Goal: Task Accomplishment & Management: Use online tool/utility

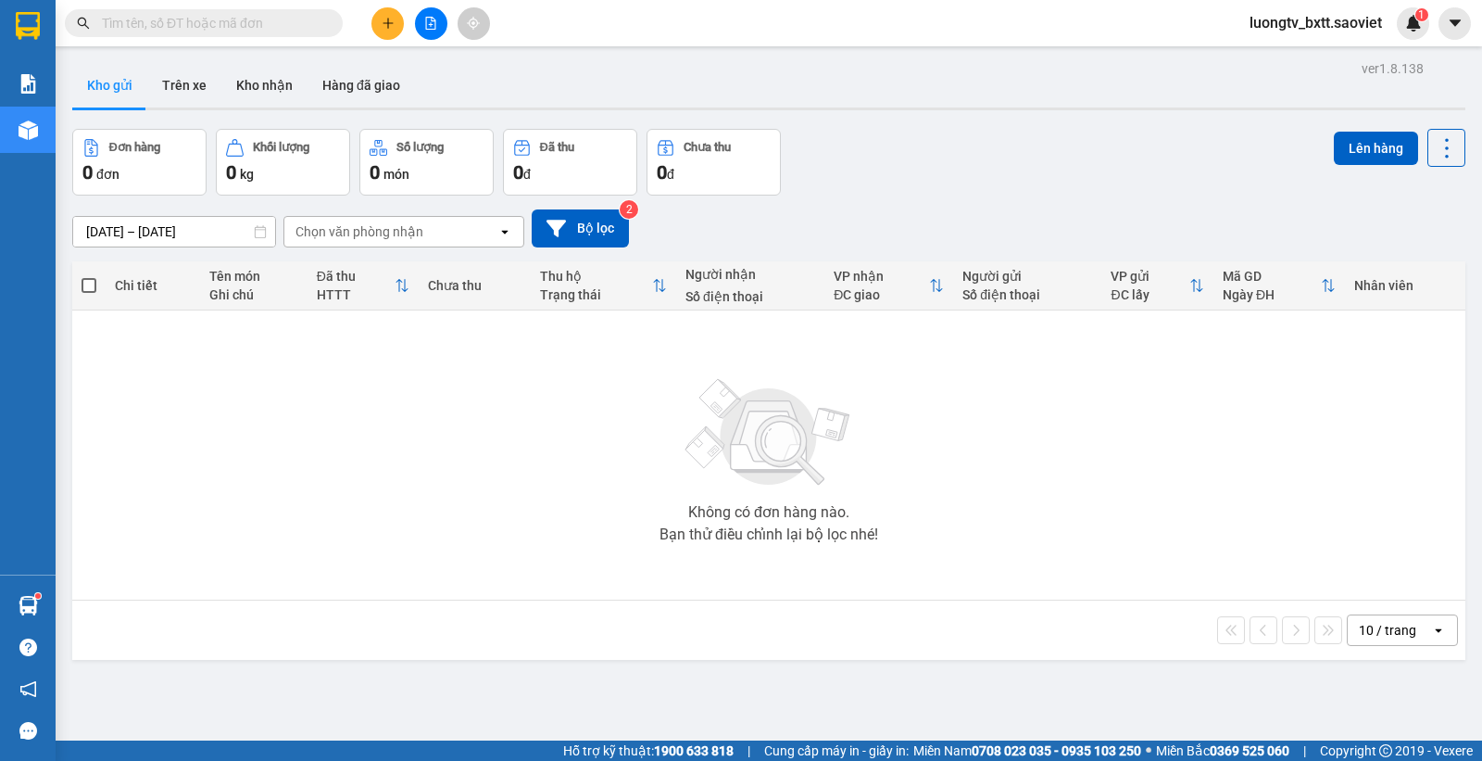
click at [1350, 25] on span "luongtv_bxtt.saoviet" at bounding box center [1316, 22] width 162 height 23
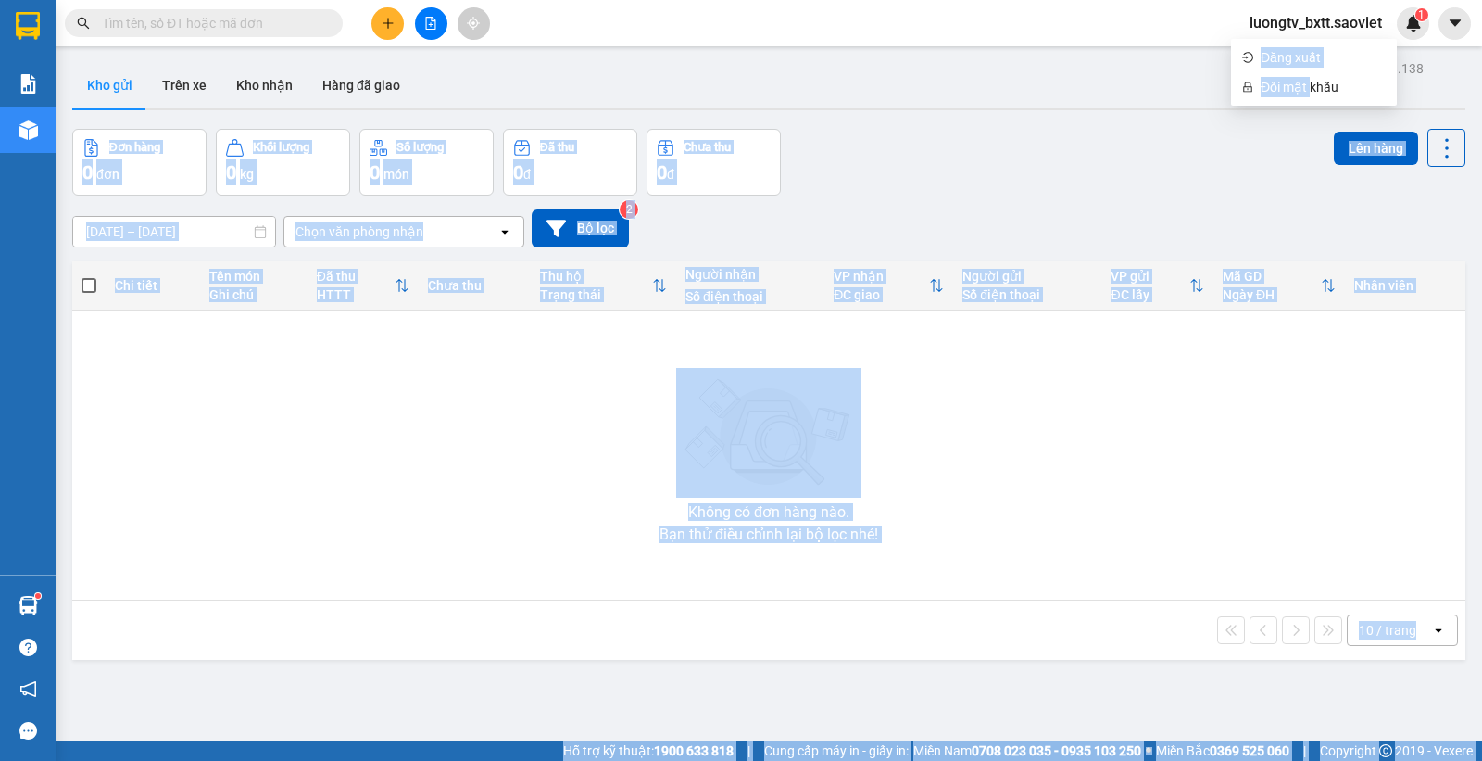
drag, startPoint x: 1308, startPoint y: 89, endPoint x: 1437, endPoint y: 121, distance: 132.8
click at [1456, 112] on body "Kết quả tìm kiếm ( 0 ) Bộ lọc No Data luongtv_bxtt.saoviet 1 Báo cáo 1B. Chi ti…" at bounding box center [741, 380] width 1482 height 761
drag, startPoint x: 1167, startPoint y: 234, endPoint x: 1209, endPoint y: 121, distance: 120.5
click at [1167, 232] on div "[DATE] – [DATE] Press the down arrow key to interact with the calendar and sele…" at bounding box center [768, 228] width 1393 height 38
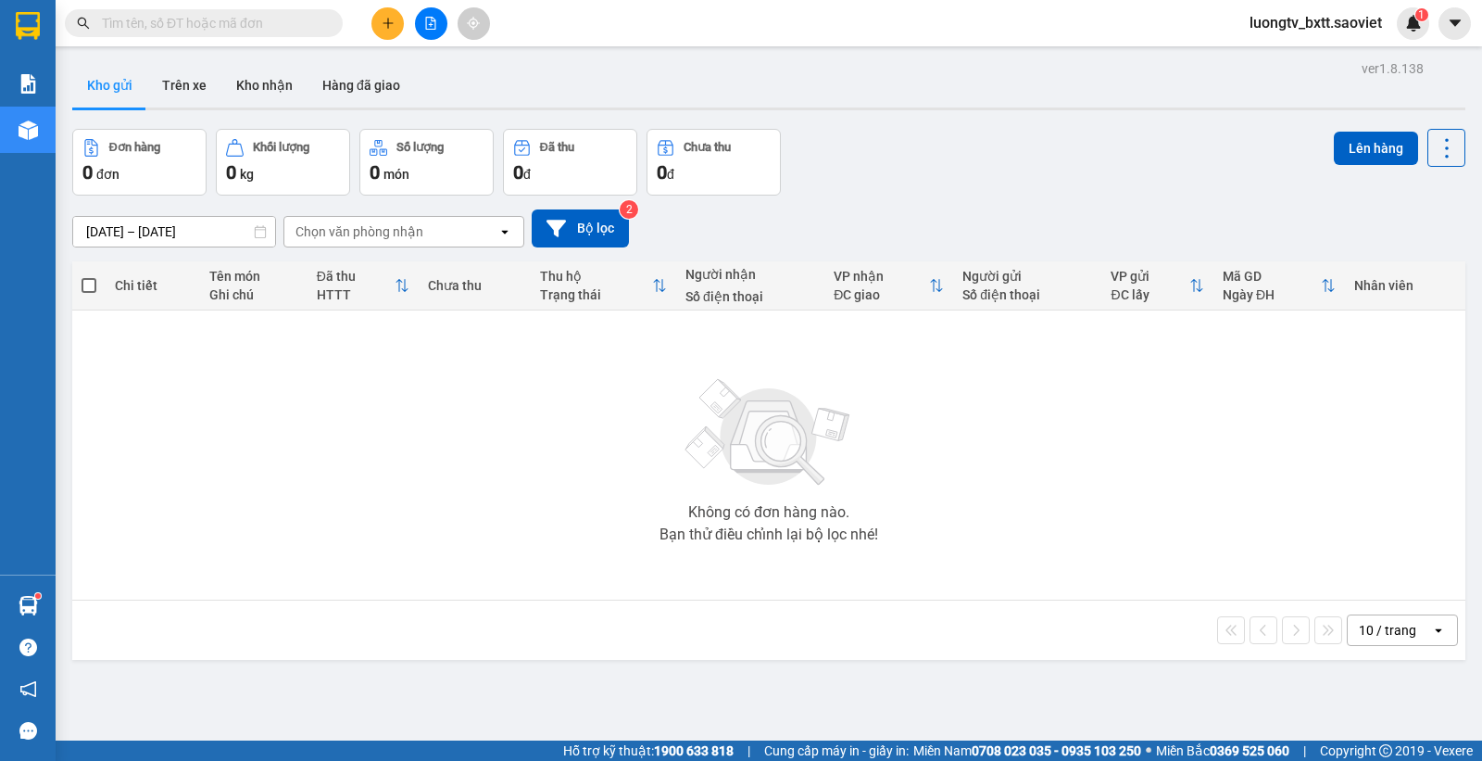
click at [1314, 34] on span "luongtv_bxtt.saoviet" at bounding box center [1316, 22] width 162 height 23
click at [1304, 60] on span "Đăng xuất" at bounding box center [1323, 57] width 125 height 20
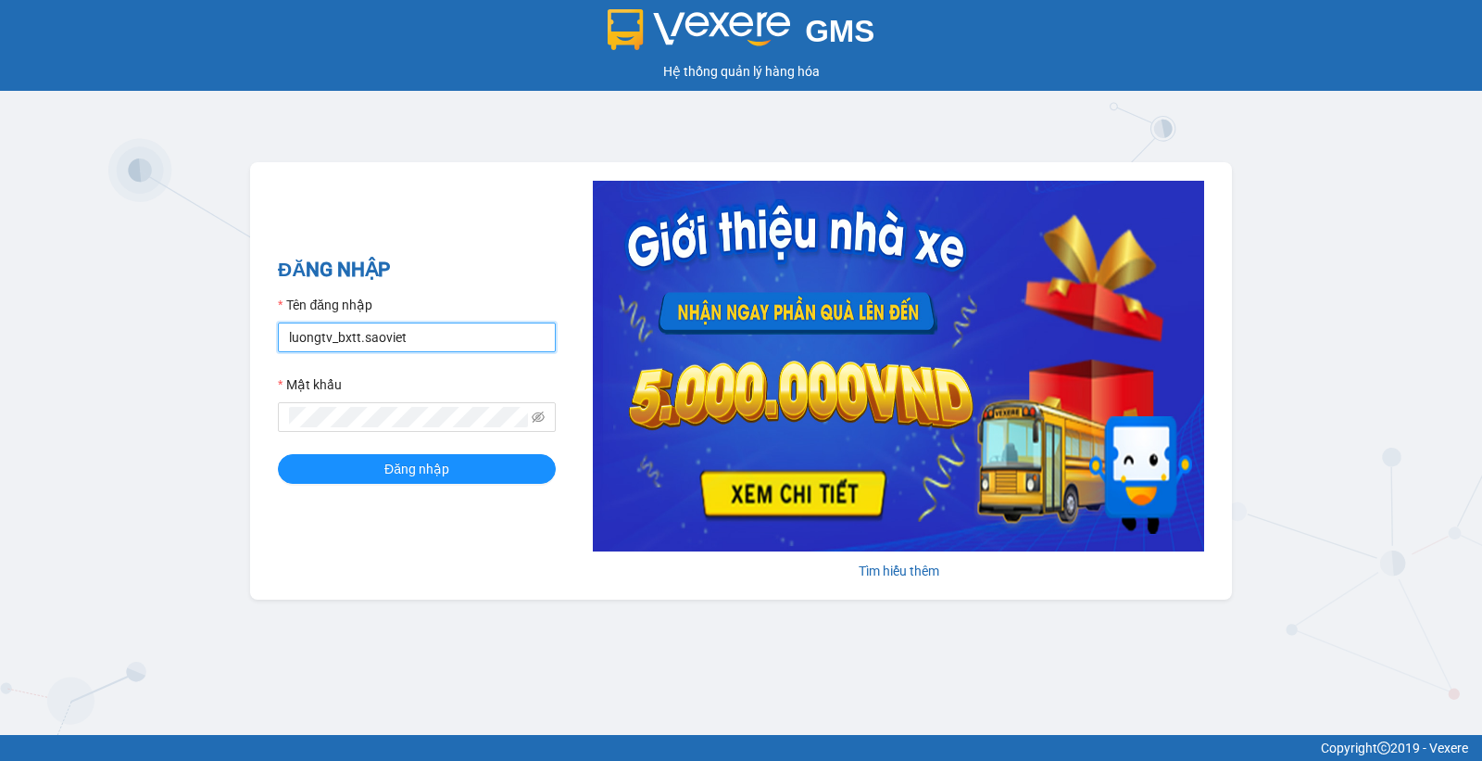
click at [410, 339] on input "luongtv_bxtt.saoviet" at bounding box center [417, 337] width 278 height 30
type input "xuanht_bxtt.saoviet"
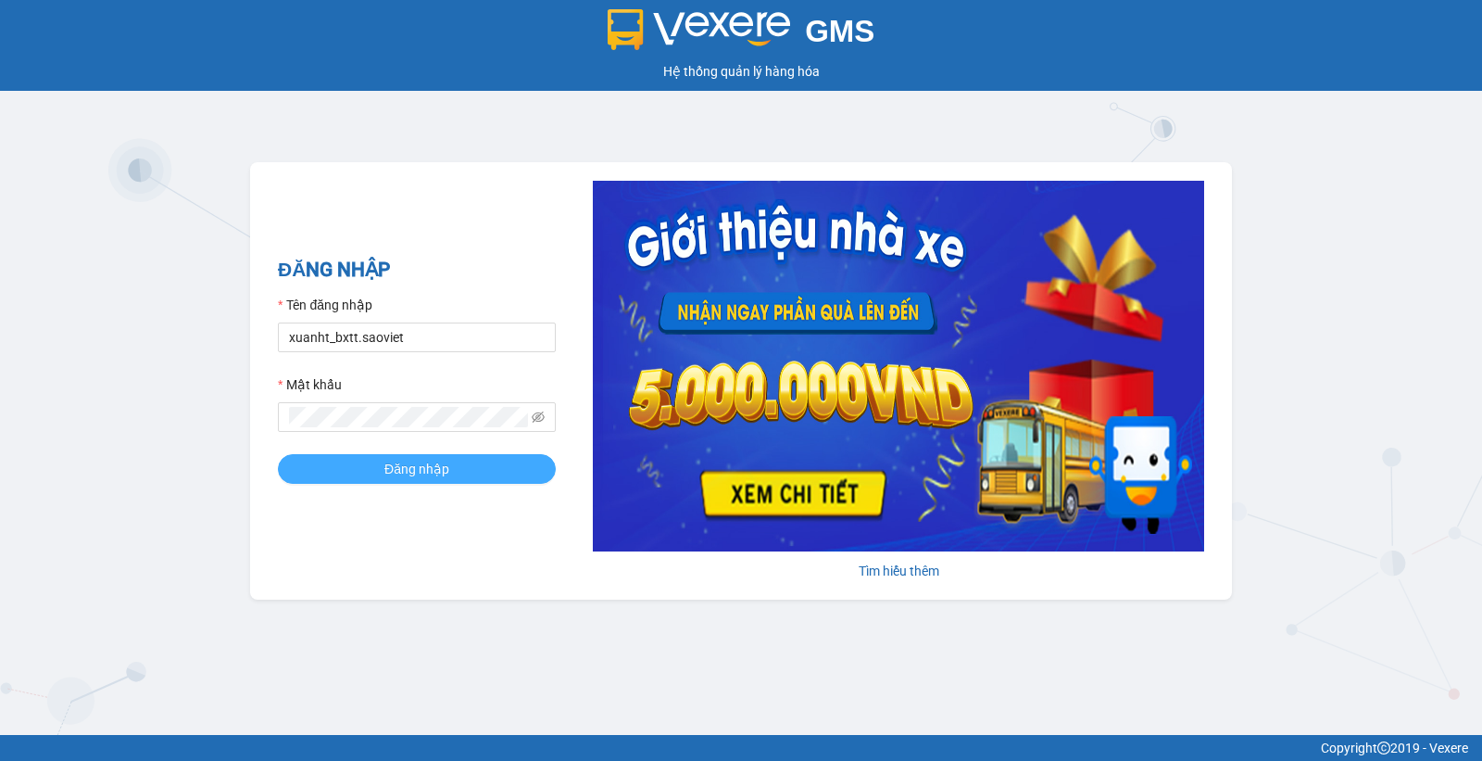
click at [377, 475] on button "Đăng nhập" at bounding box center [417, 469] width 278 height 30
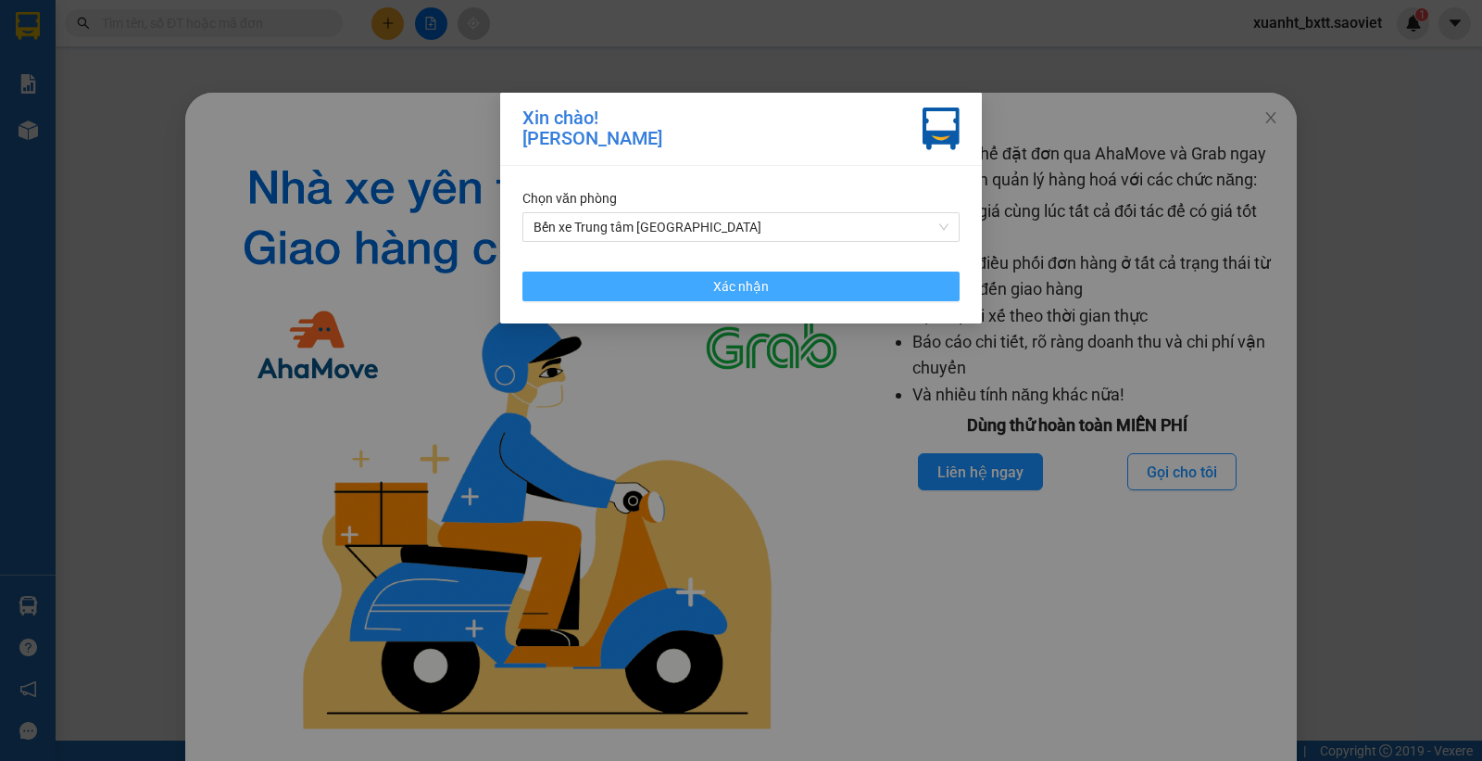
click at [767, 281] on button "Xác nhận" at bounding box center [741, 286] width 437 height 30
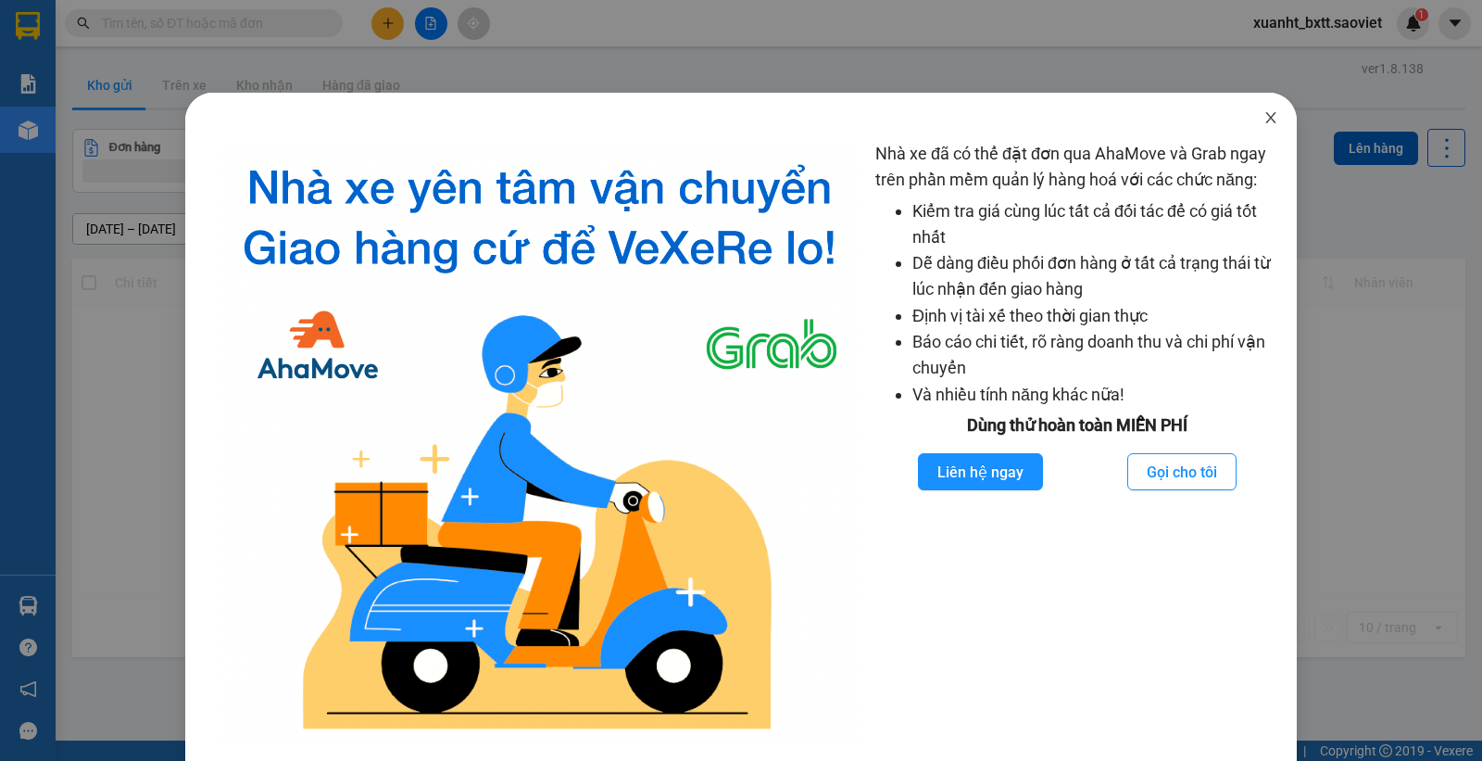
click at [1251, 108] on span "Close" at bounding box center [1271, 119] width 52 height 52
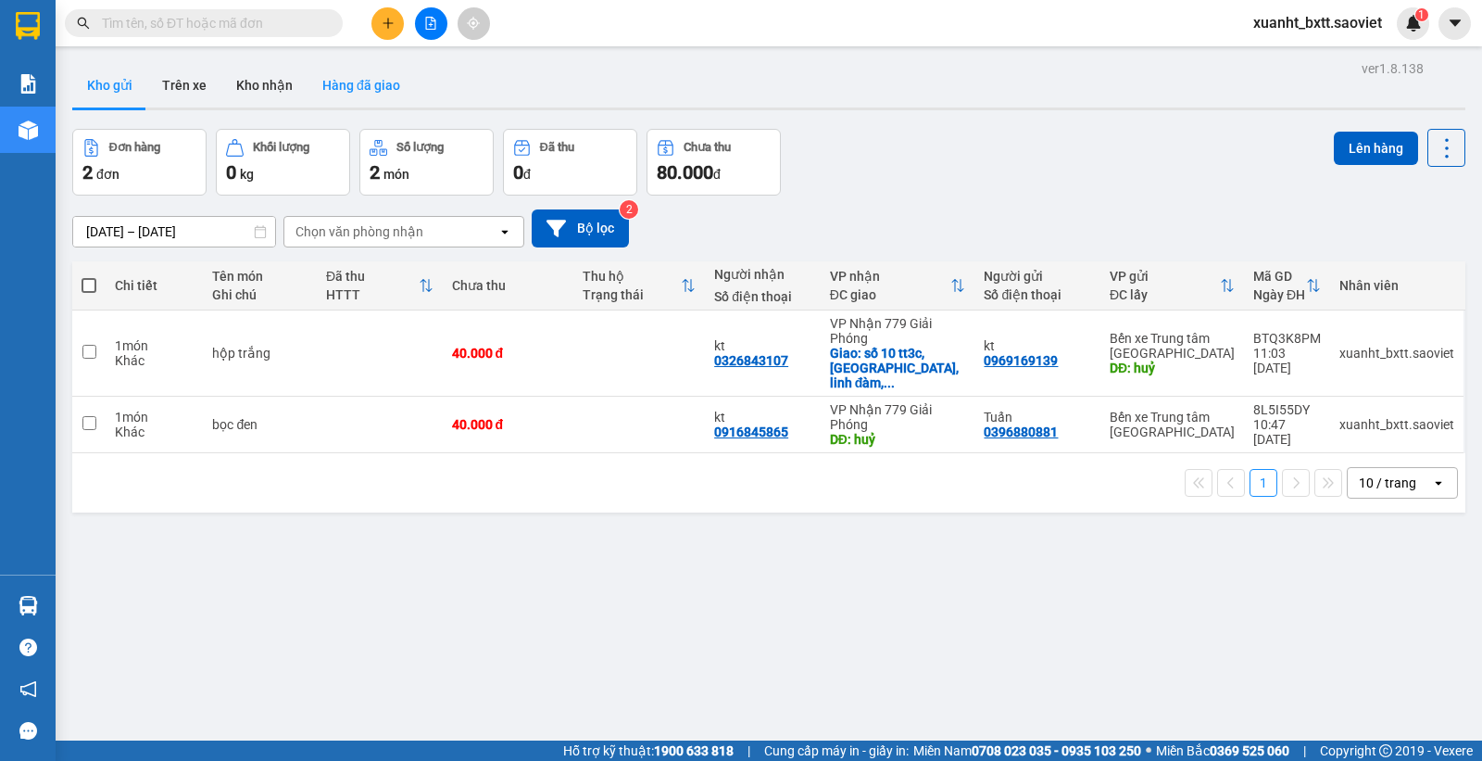
click at [349, 89] on button "Hàng đã giao" at bounding box center [361, 85] width 107 height 44
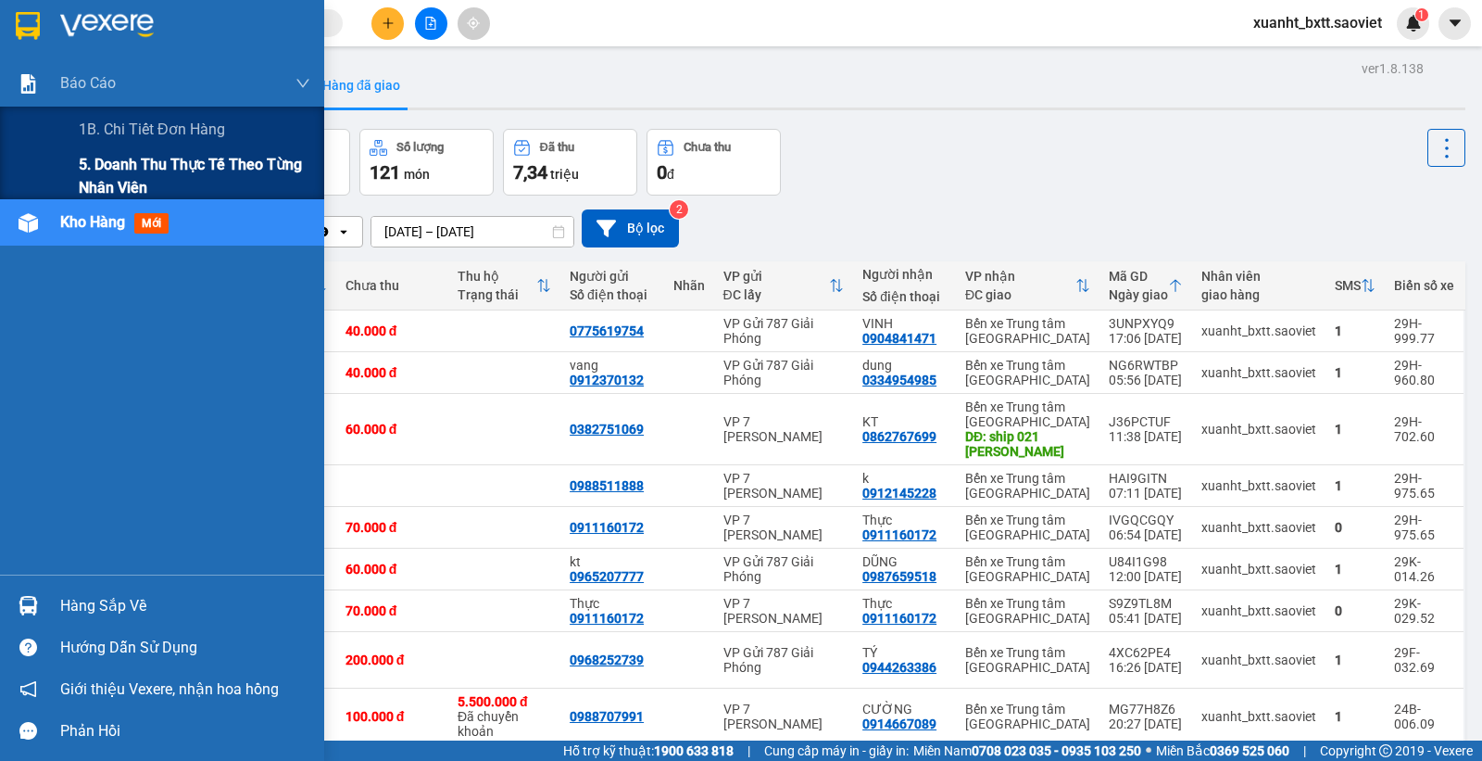
click at [100, 179] on span "5. Doanh thu thực tế theo từng nhân viên" at bounding box center [195, 176] width 232 height 46
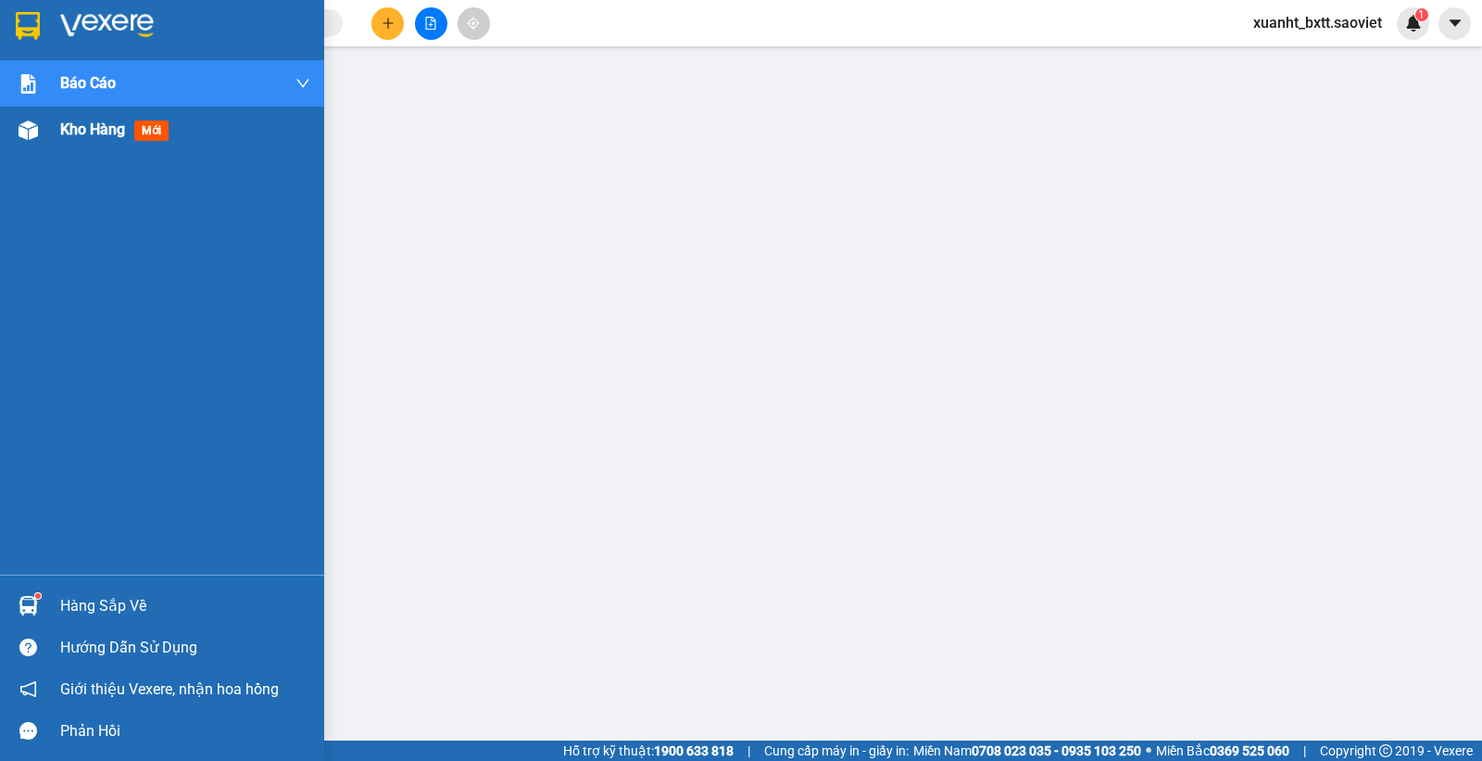
click at [122, 127] on span "Kho hàng" at bounding box center [92, 129] width 65 height 18
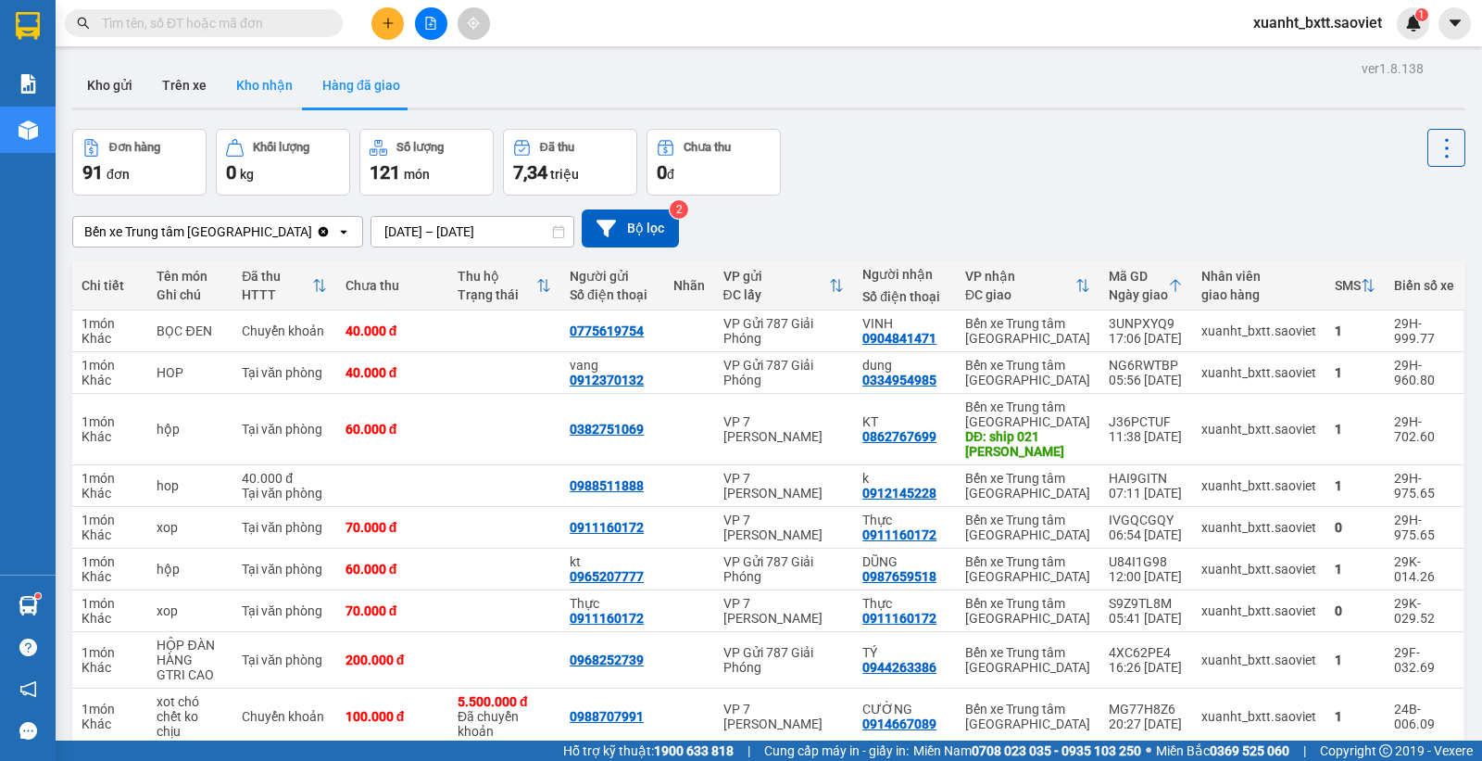
click at [253, 83] on button "Kho nhận" at bounding box center [264, 85] width 86 height 44
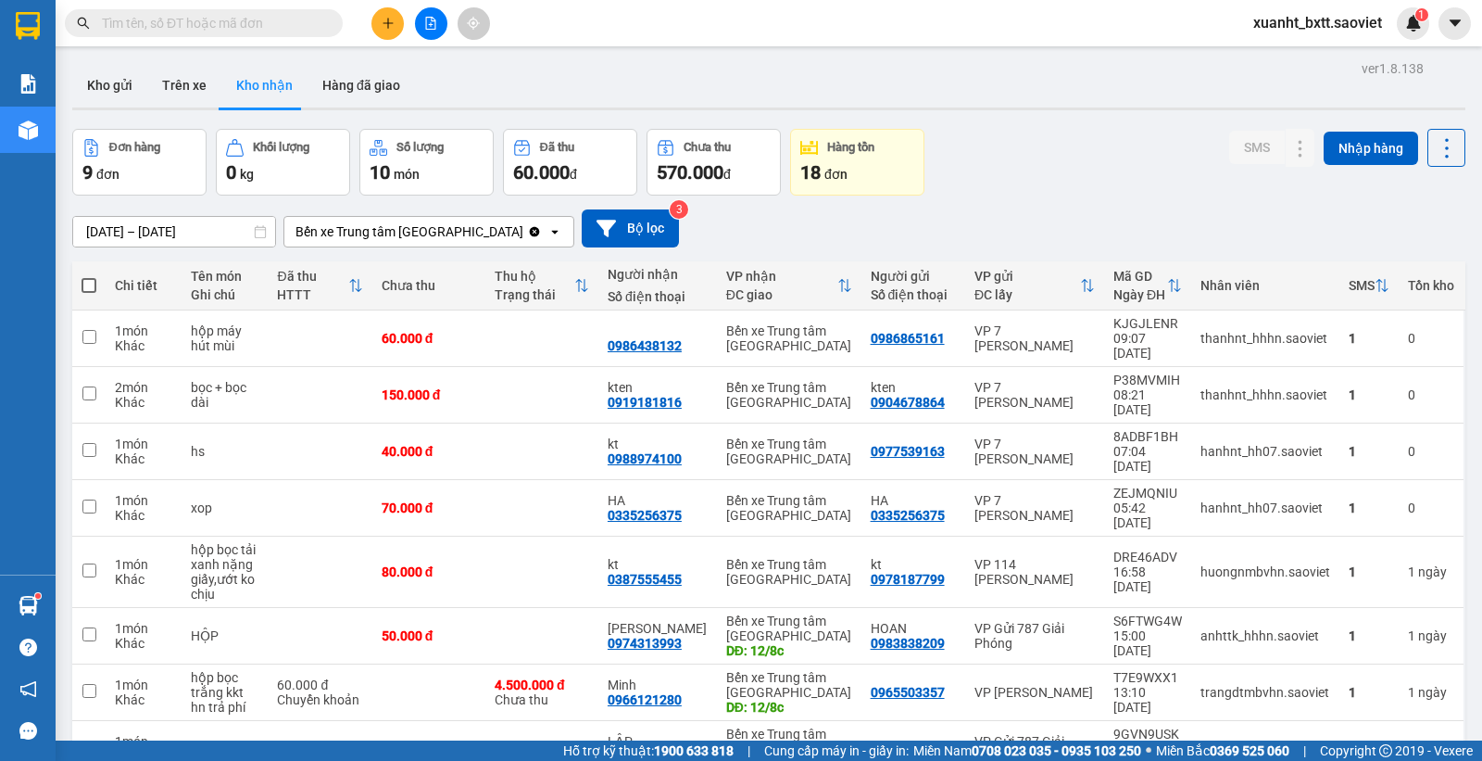
click at [145, 230] on input "[DATE] – [DATE]" at bounding box center [174, 232] width 202 height 30
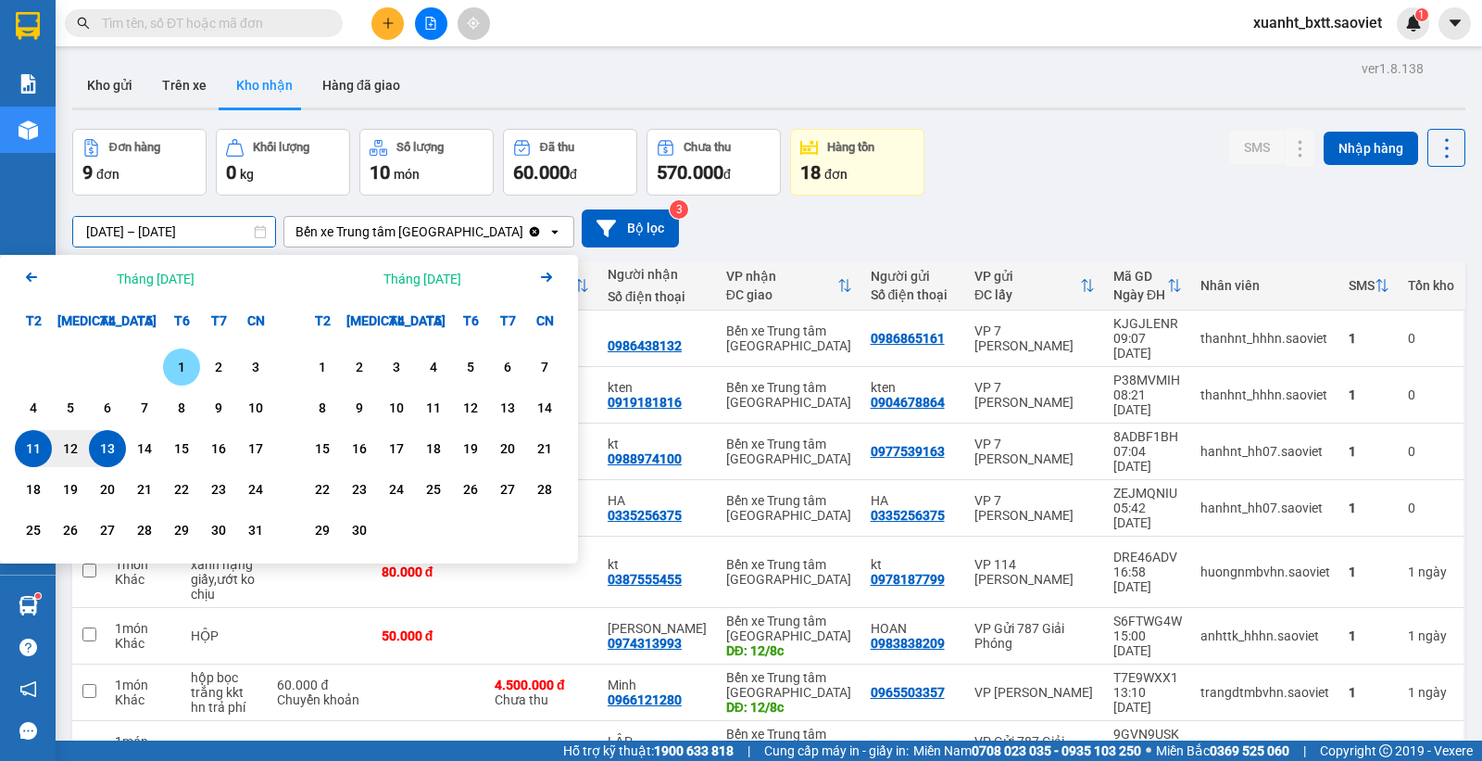
click at [183, 364] on div "1" at bounding box center [182, 367] width 26 height 22
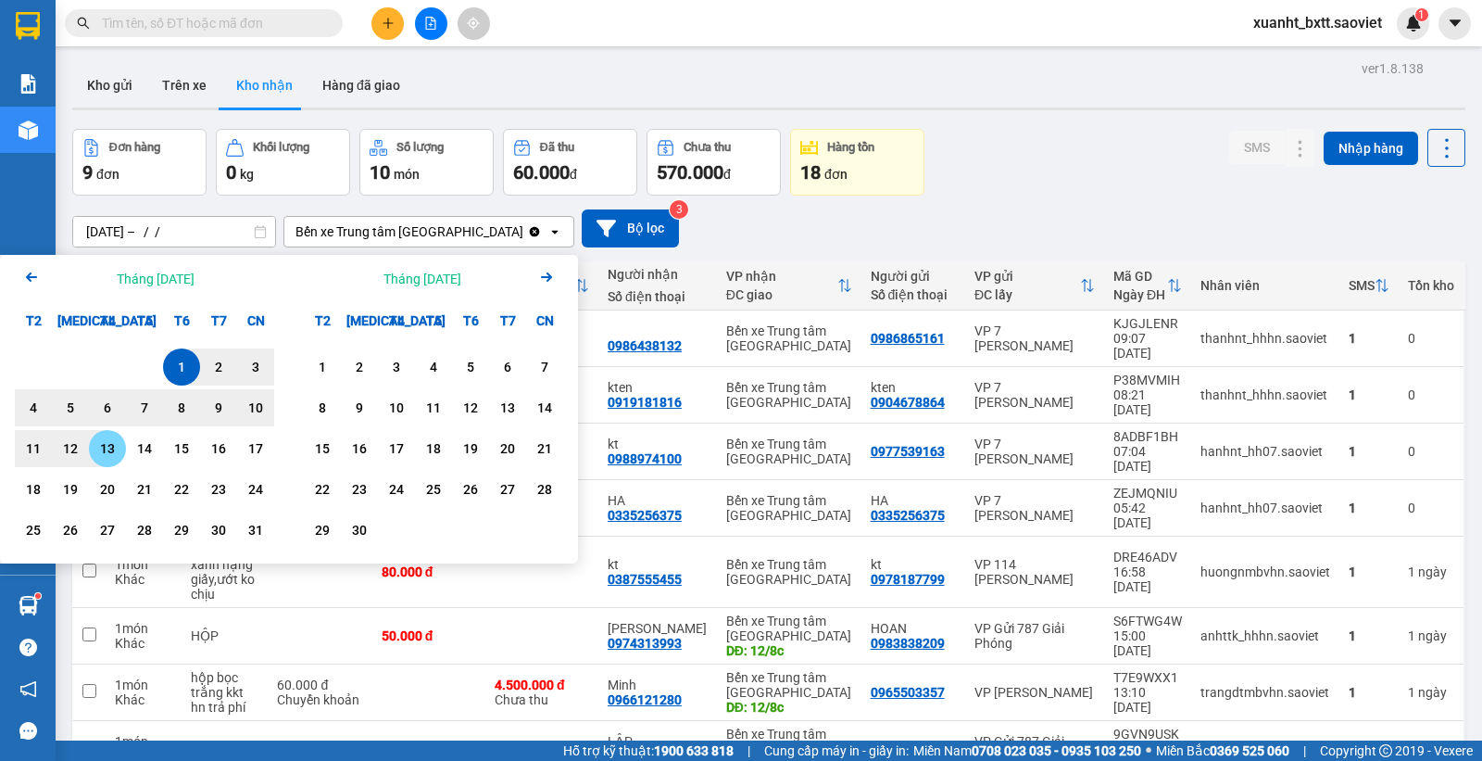
click at [107, 447] on div "13" at bounding box center [108, 448] width 26 height 22
type input "01/08/2025 – 13/08/2025"
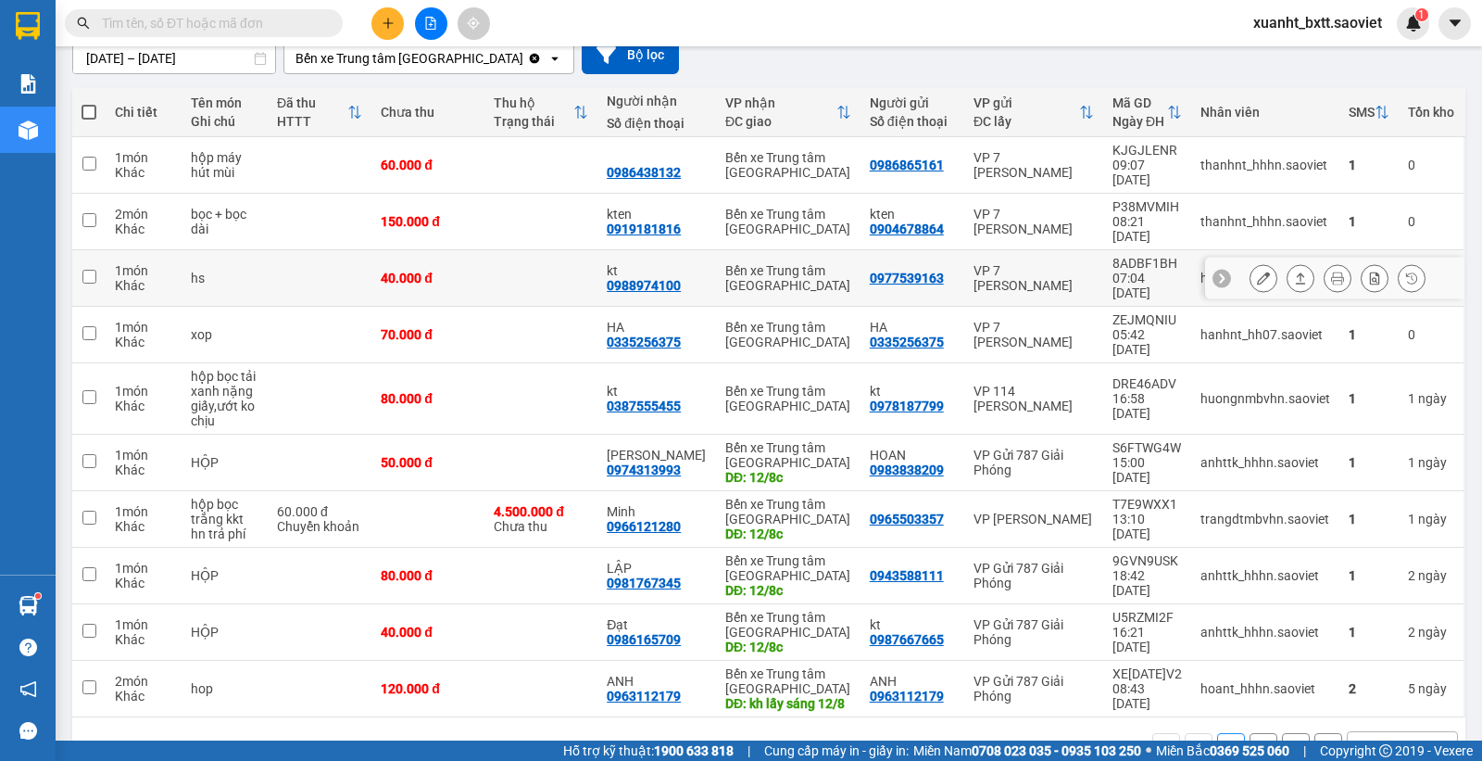
scroll to position [185, 0]
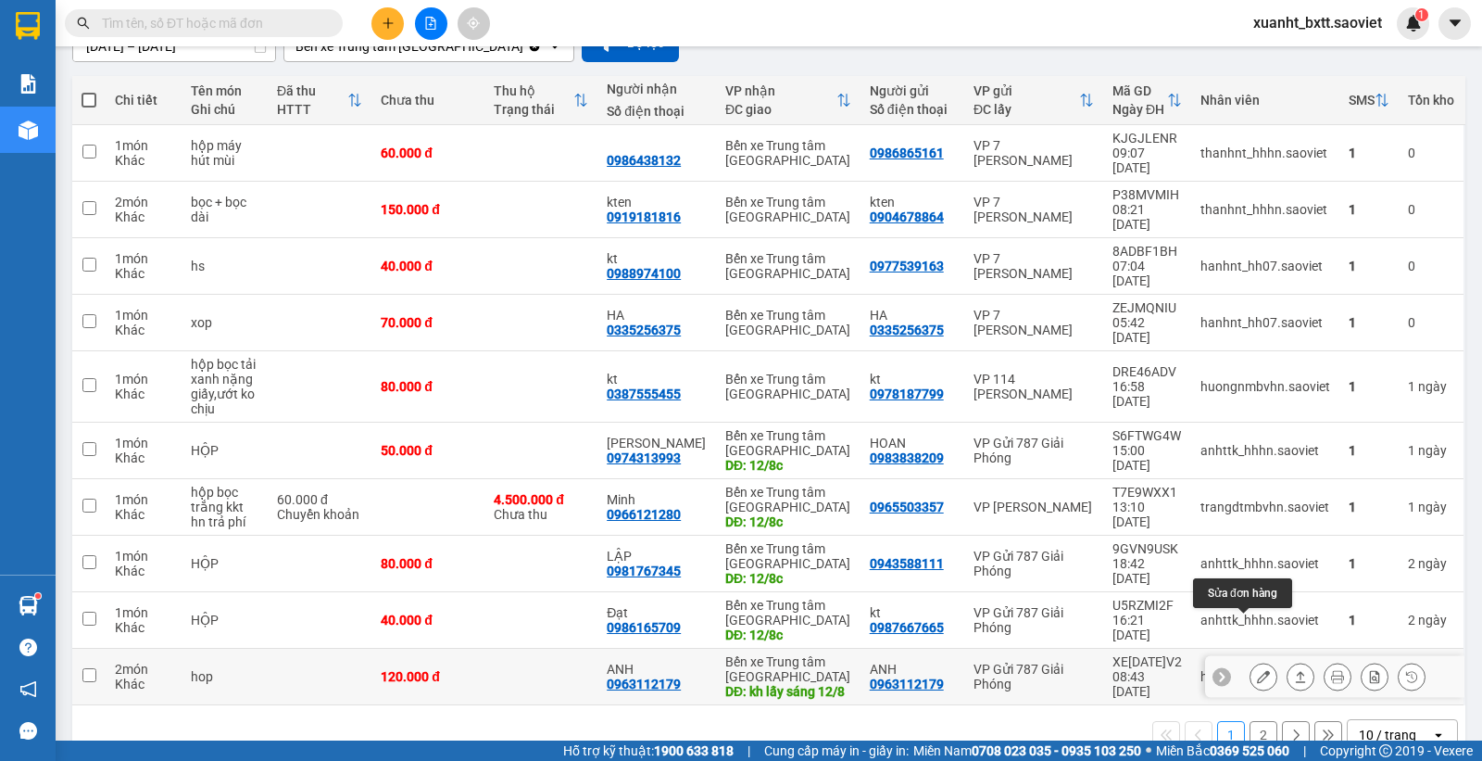
click at [1251, 661] on button at bounding box center [1264, 677] width 26 height 32
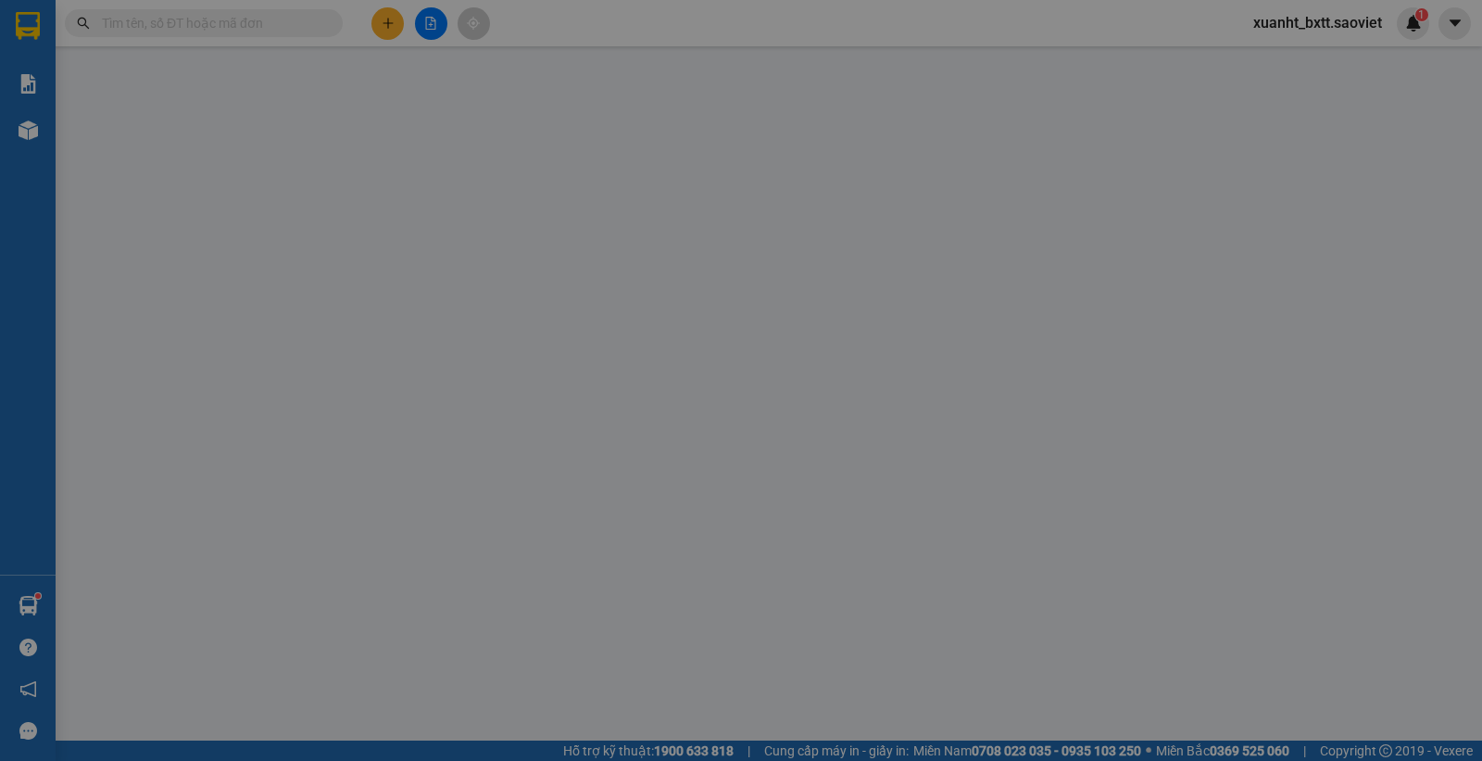
type input "0963112179"
type input "ANH"
type input "0963112179"
type input "ANH"
type input "kh lấy sáng 12/8"
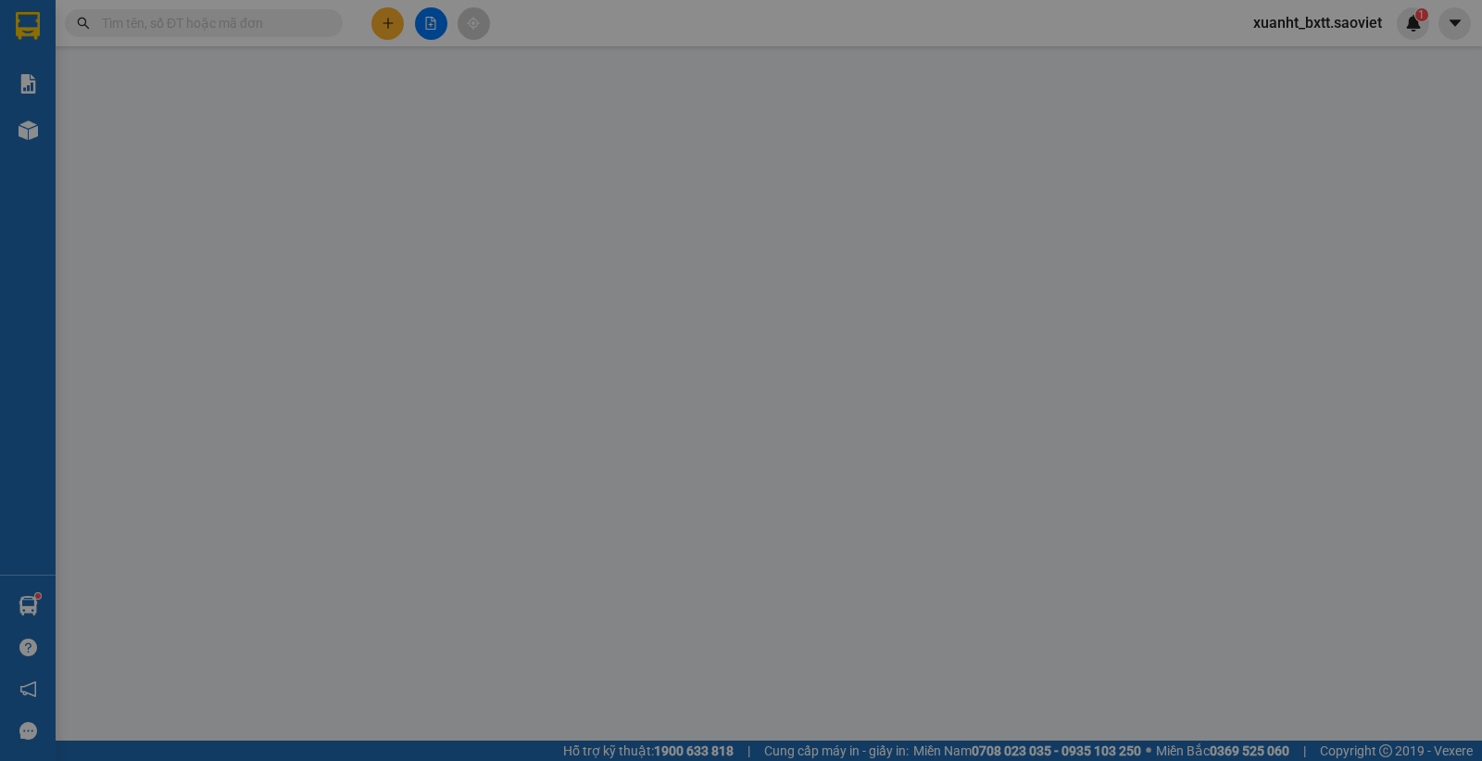
type input "120.000"
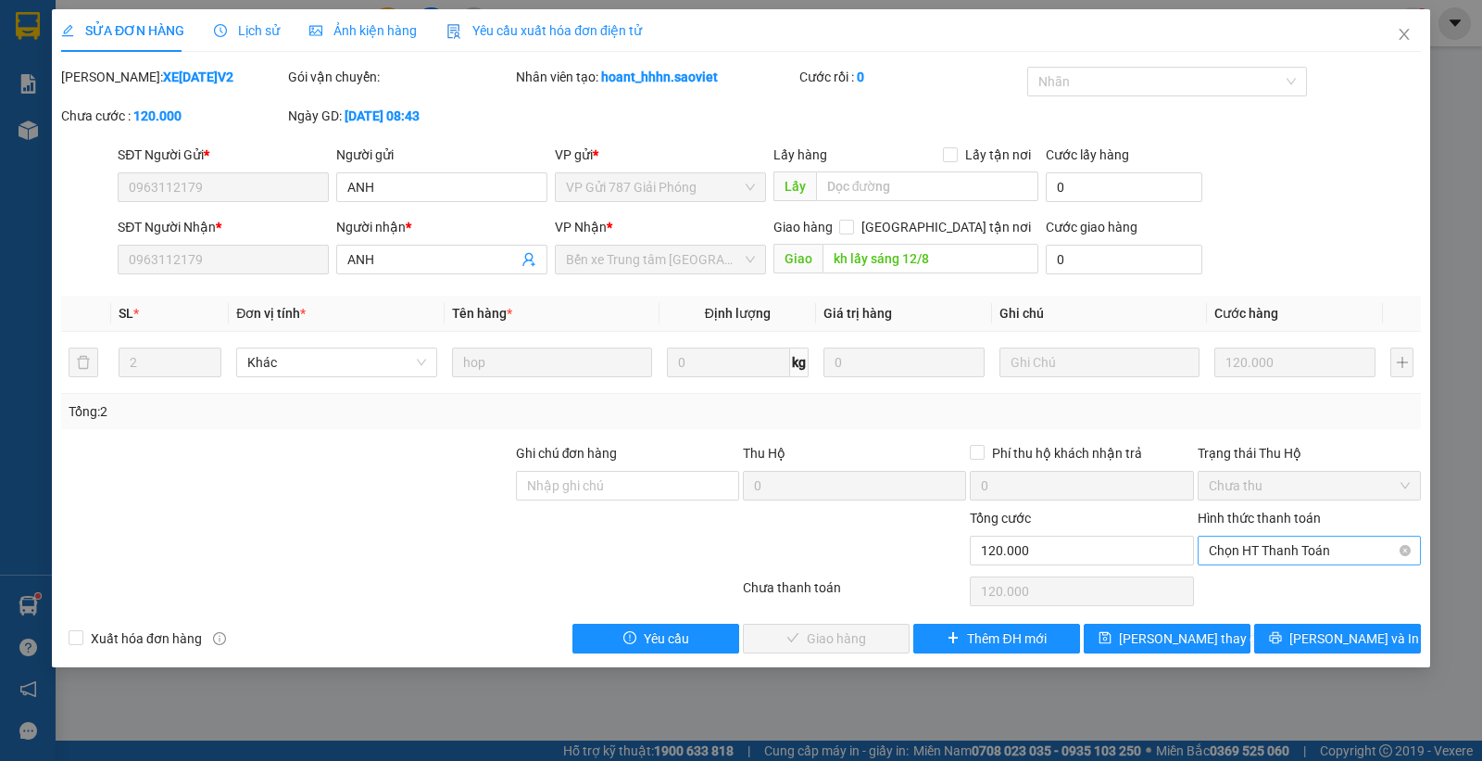
click at [1292, 553] on span "Chọn HT Thanh Toán" at bounding box center [1309, 550] width 201 height 28
click at [1265, 617] on div "Chuyển khoản" at bounding box center [1309, 618] width 201 height 20
type input "0"
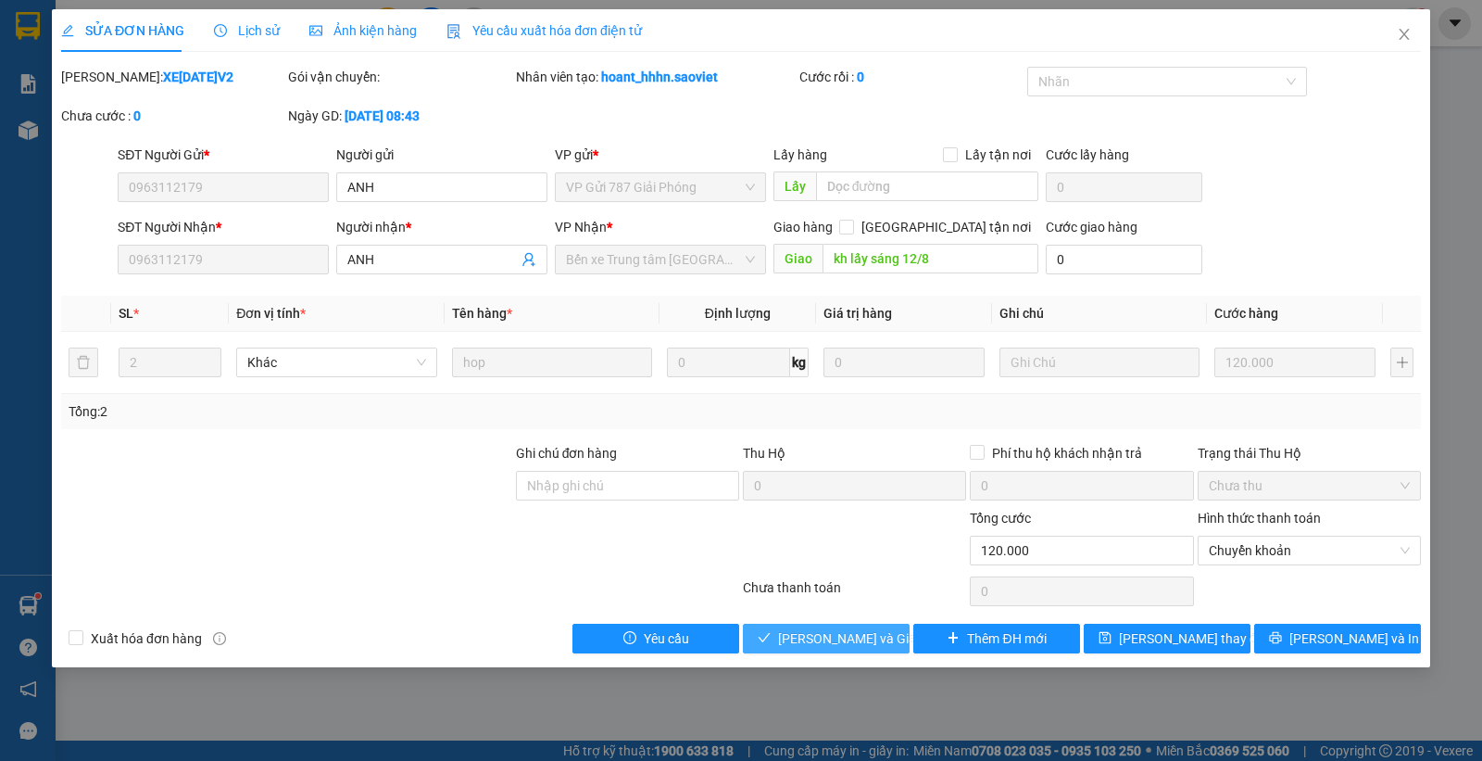
click at [843, 632] on span "Lưu và Giao hàng" at bounding box center [867, 638] width 178 height 20
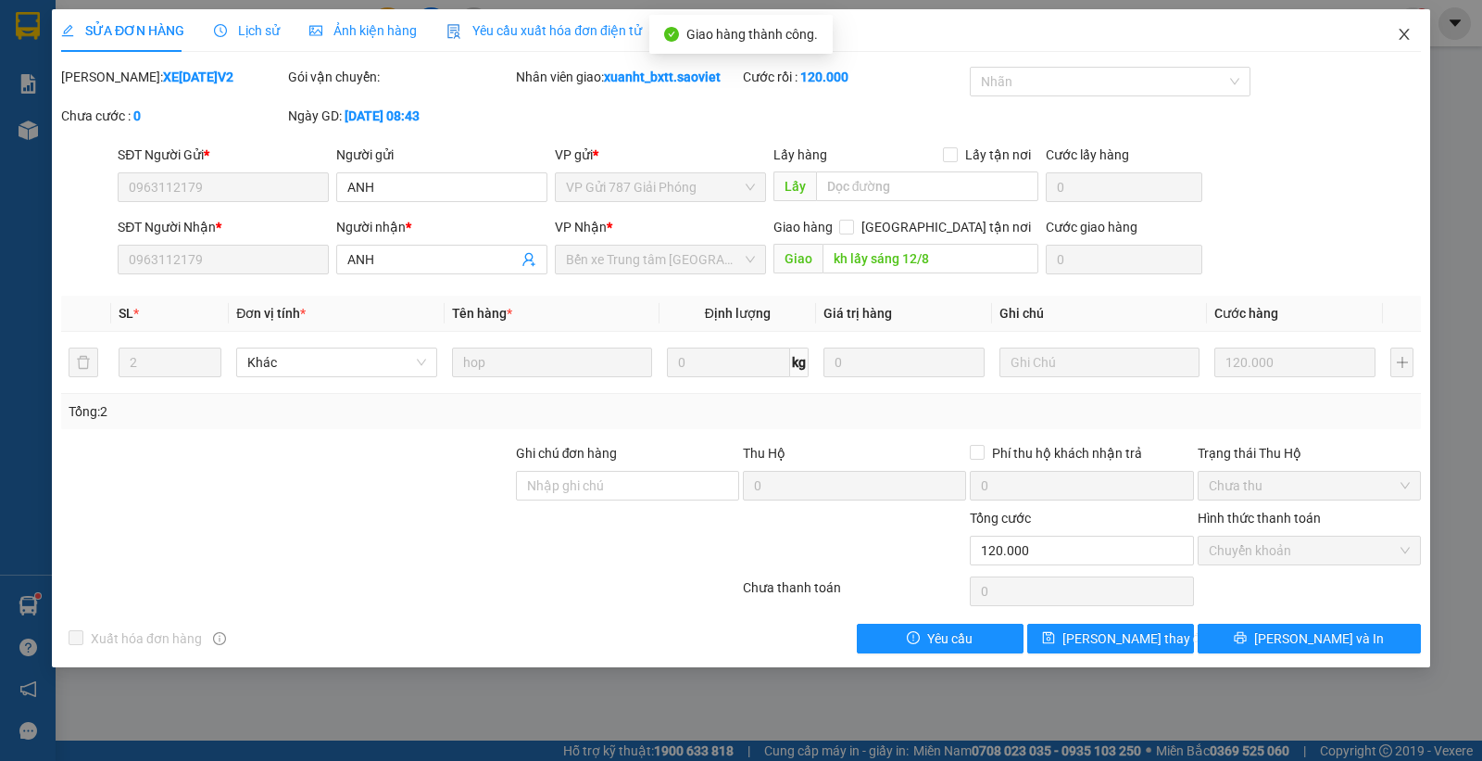
click at [1392, 28] on span "Close" at bounding box center [1405, 35] width 52 height 52
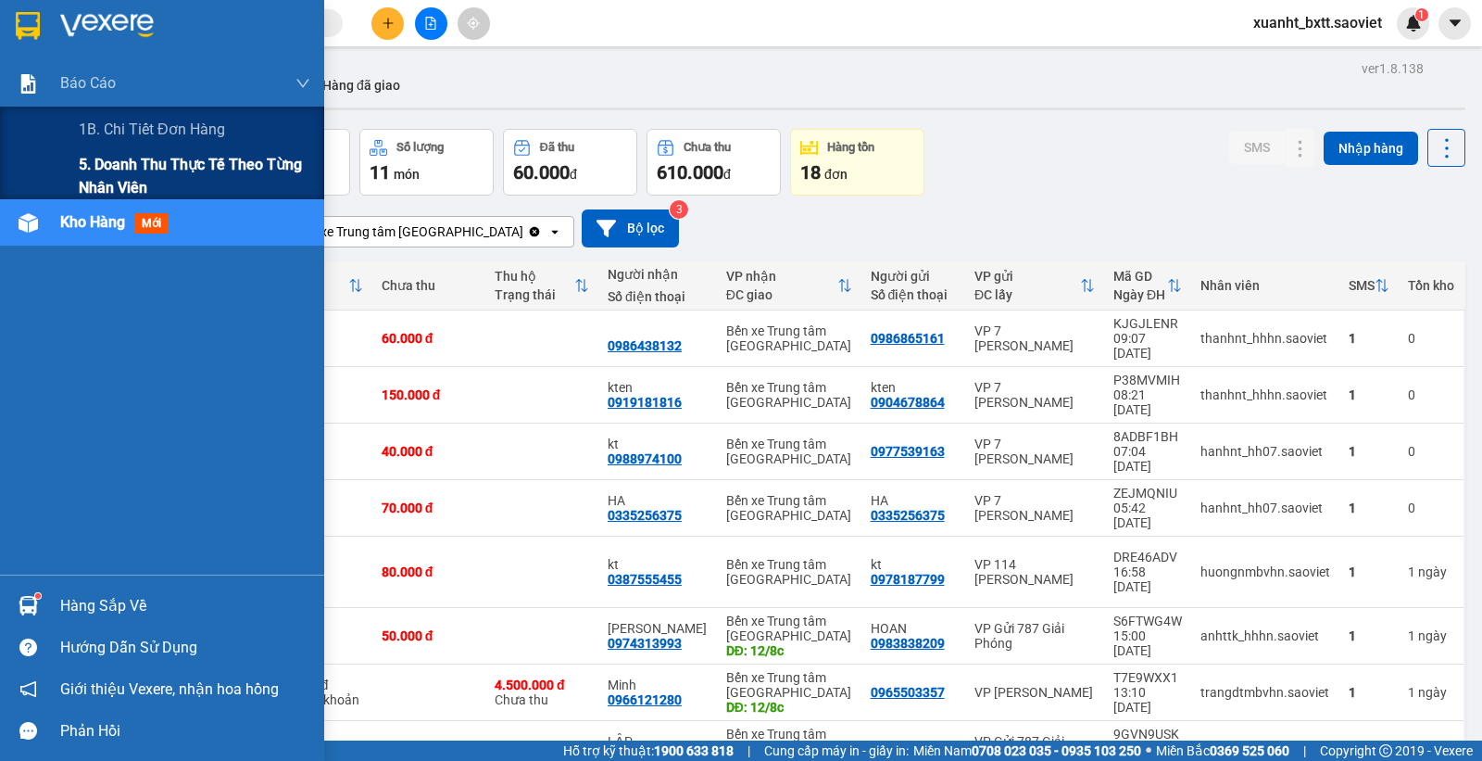
click at [125, 167] on span "5. Doanh thu thực tế theo từng nhân viên" at bounding box center [195, 176] width 232 height 46
